Goal: Use online tool/utility: Use online tool/utility

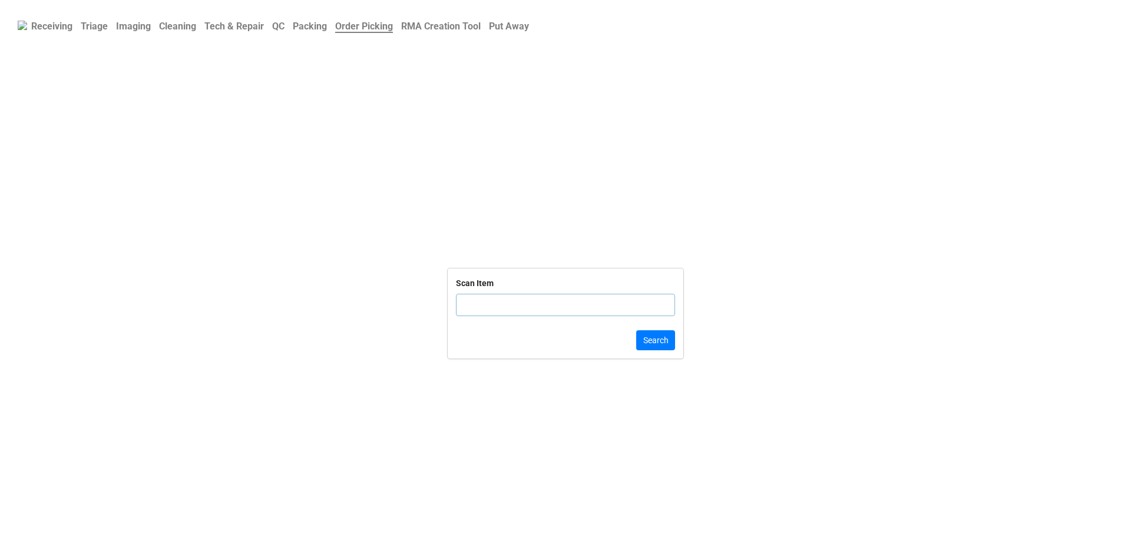
click at [542, 300] on input "text" at bounding box center [565, 305] width 219 height 22
click button "Search" at bounding box center [655, 340] width 39 height 20
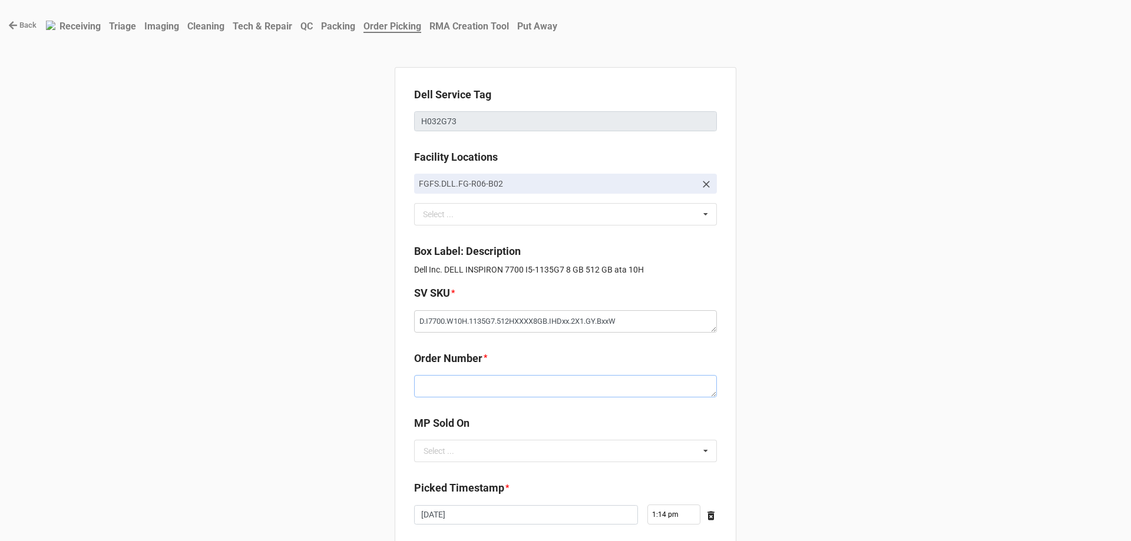
click at [473, 386] on textarea at bounding box center [565, 386] width 303 height 22
paste textarea "5033773"
type textarea "x"
type textarea "5033773"
click at [589, 442] on input "text" at bounding box center [565, 450] width 301 height 21
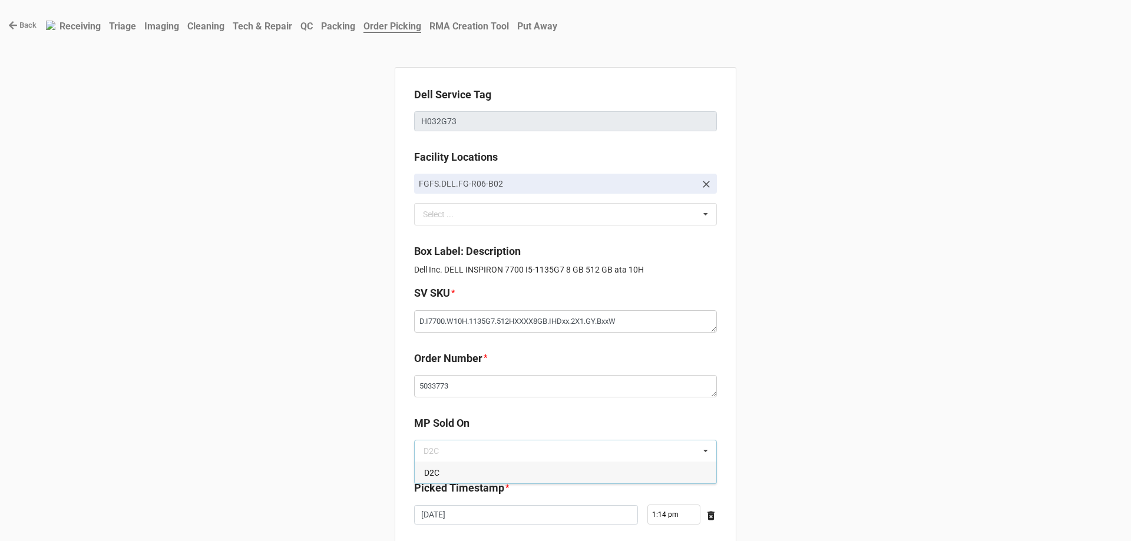
click at [576, 465] on div "D2C" at bounding box center [565, 473] width 301 height 22
type textarea "x"
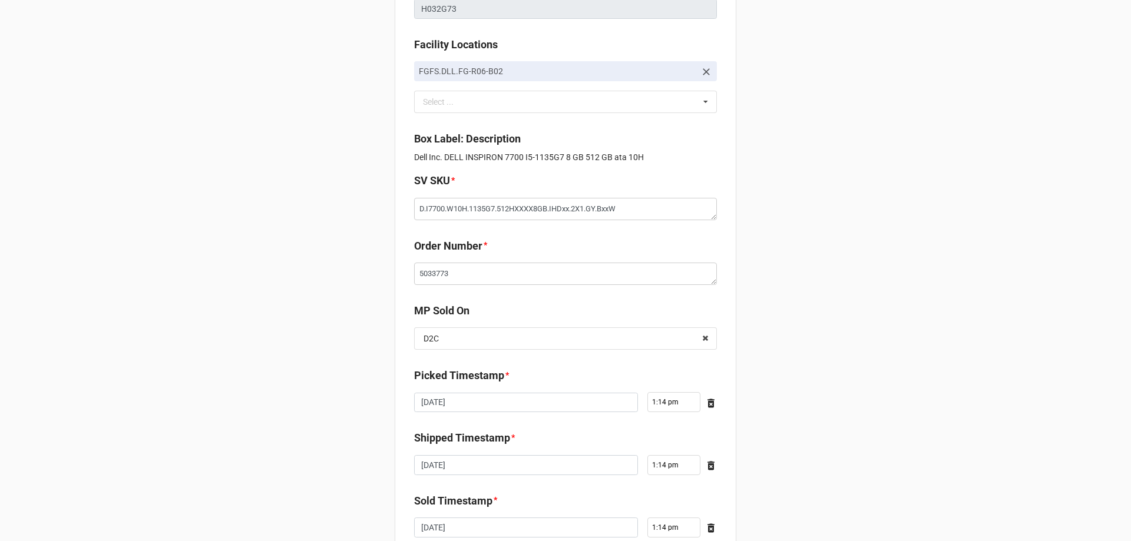
scroll to position [199, 0]
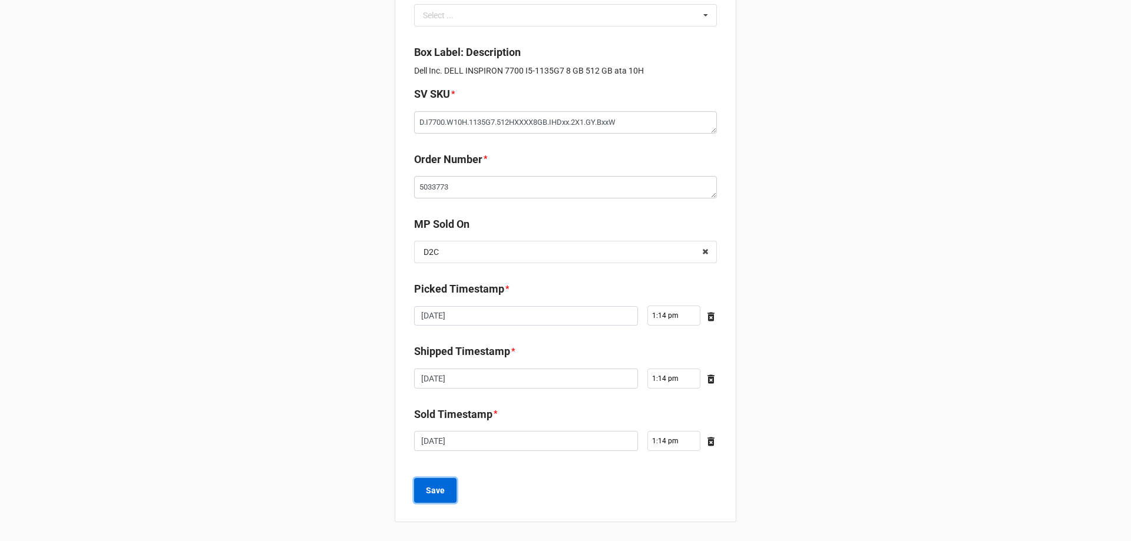
click at [442, 483] on button "Save" at bounding box center [435, 490] width 42 height 25
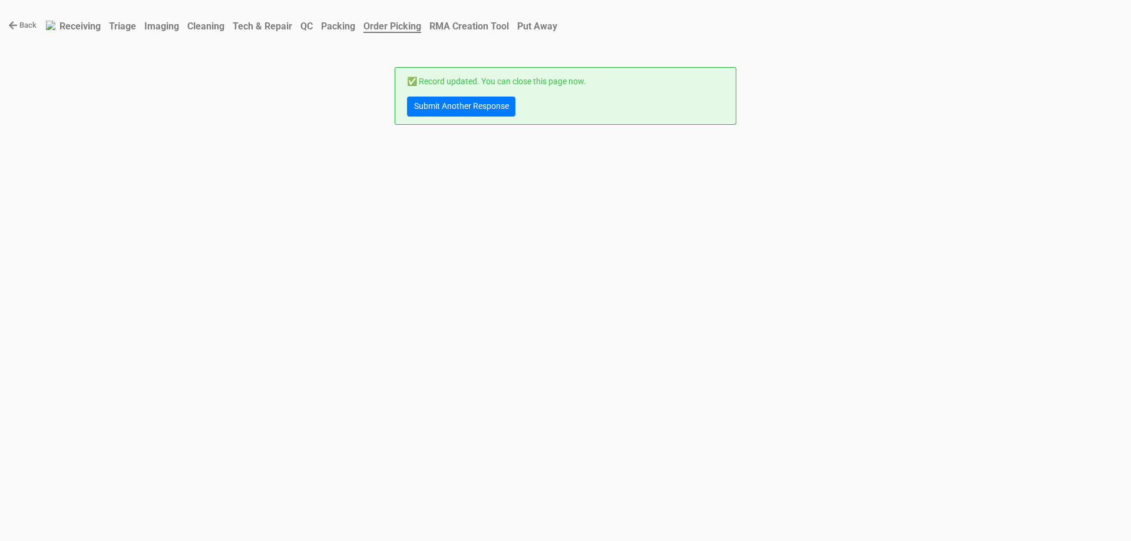
scroll to position [0, 0]
